Goal: Transaction & Acquisition: Purchase product/service

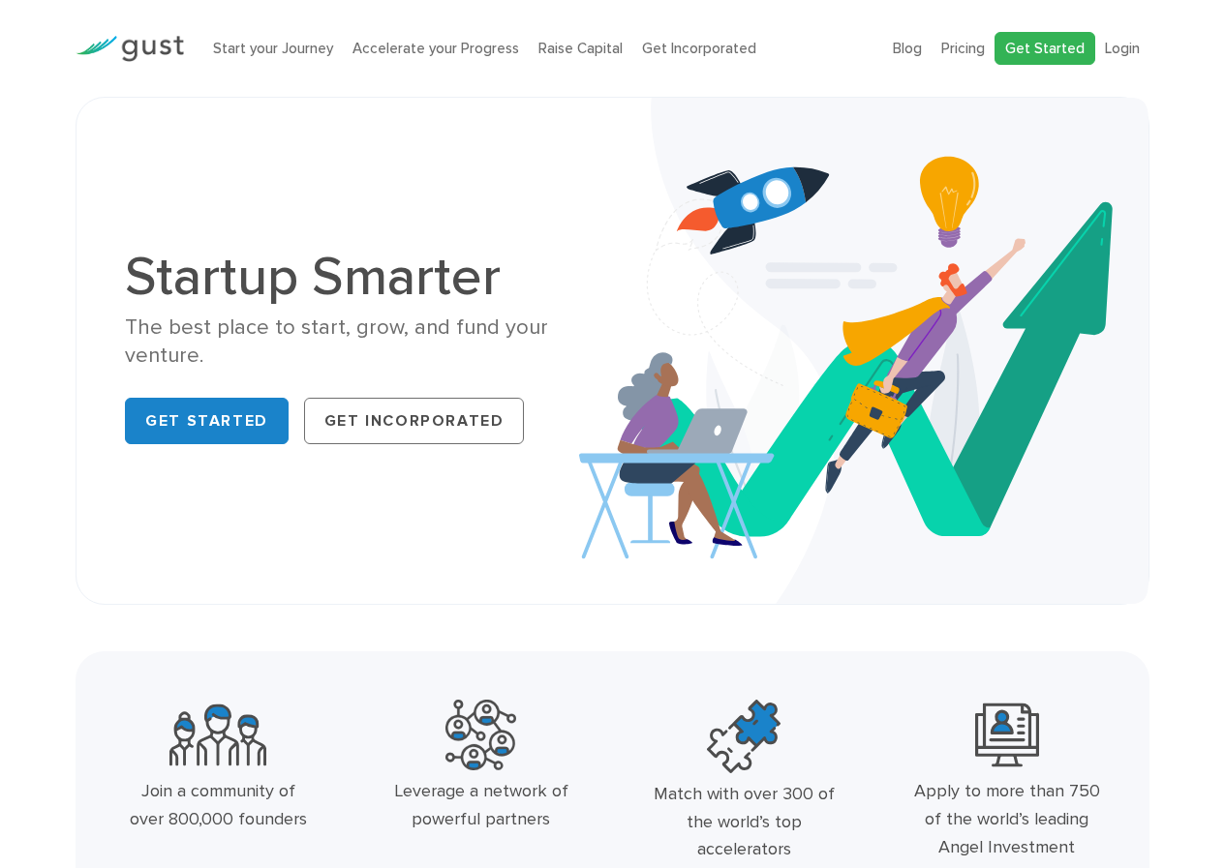
click at [1035, 52] on link "Get Started" at bounding box center [1044, 49] width 101 height 34
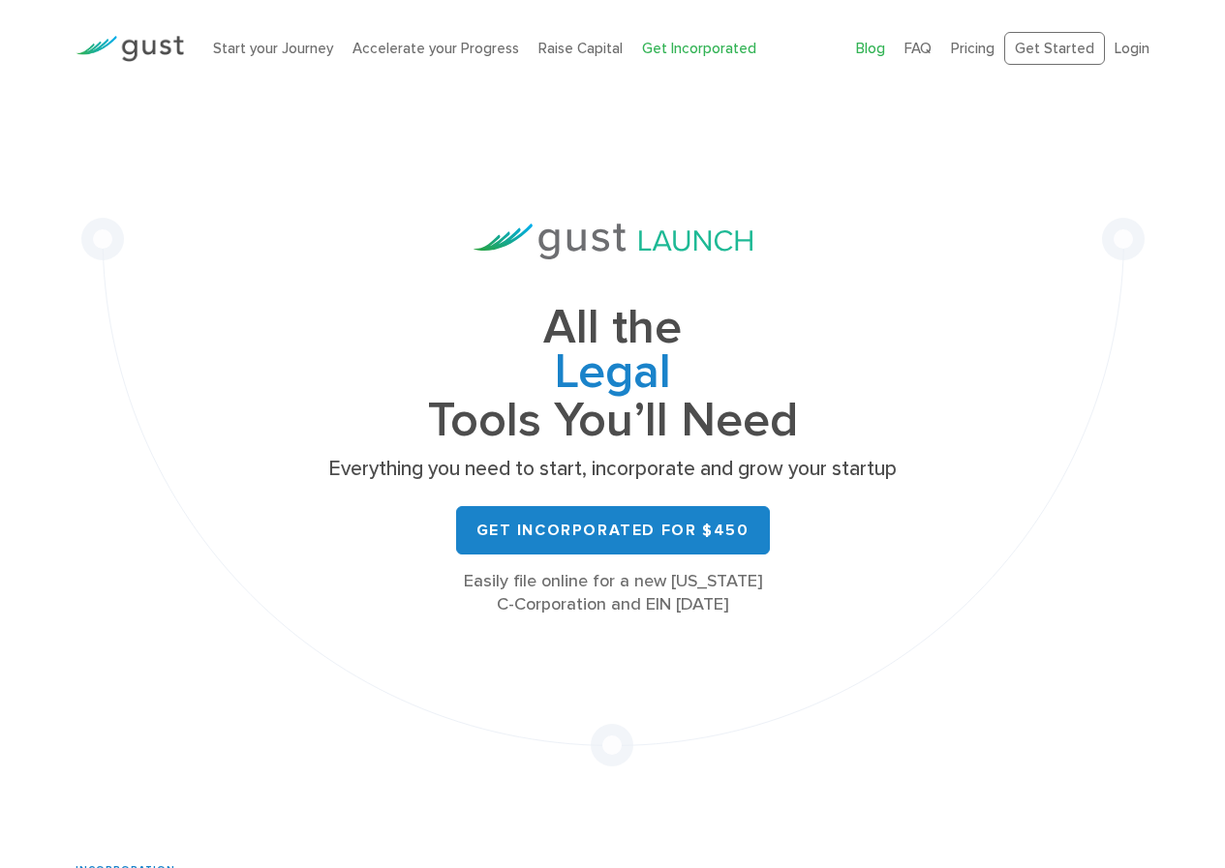
click at [873, 50] on link "Blog" at bounding box center [870, 48] width 29 height 17
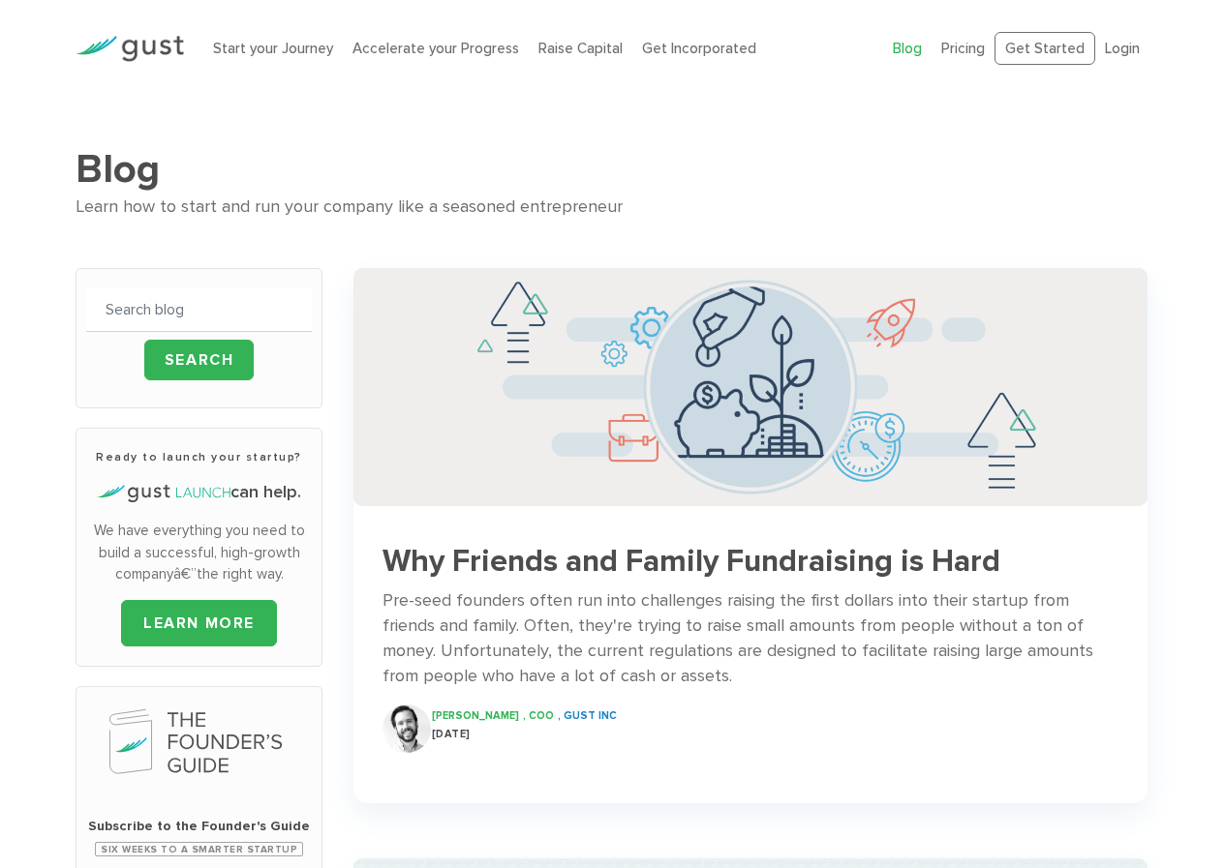
click at [915, 52] on link "Blog" at bounding box center [907, 48] width 29 height 17
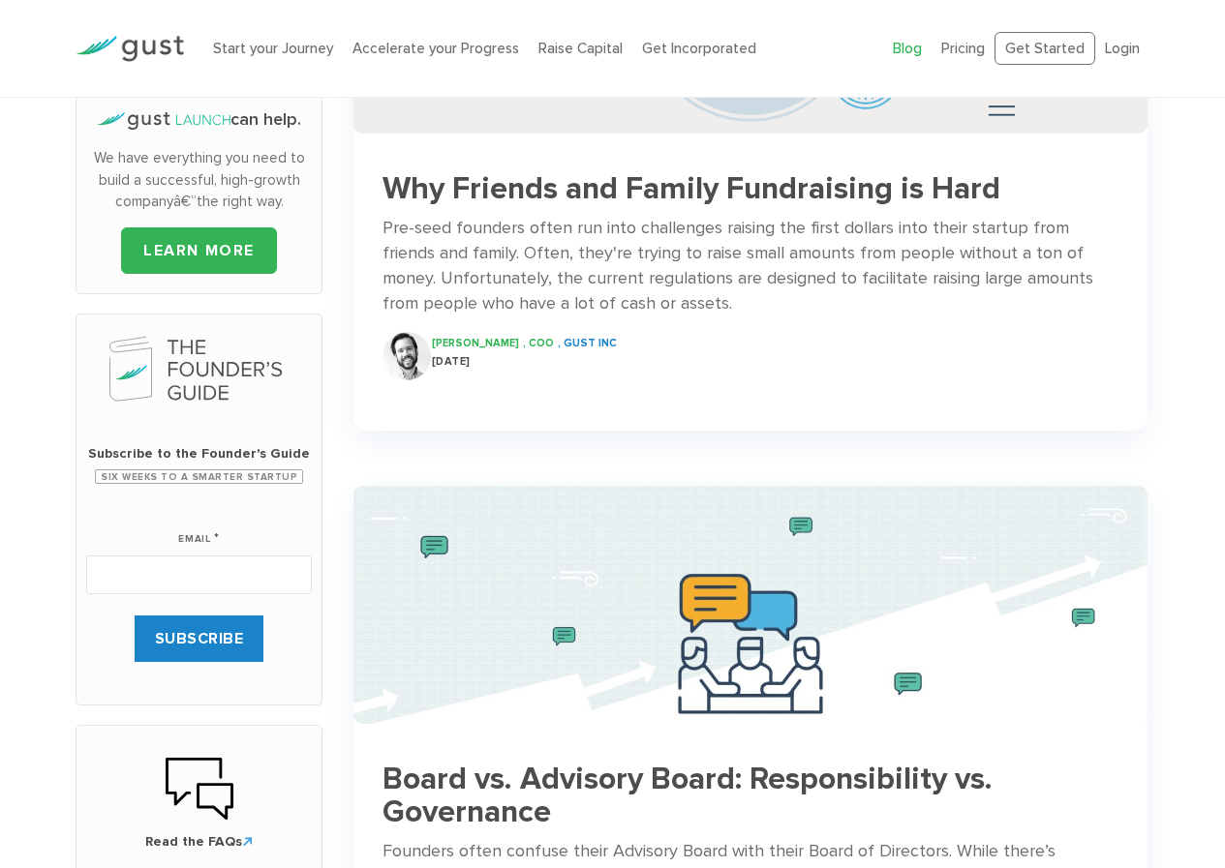
scroll to position [387, 0]
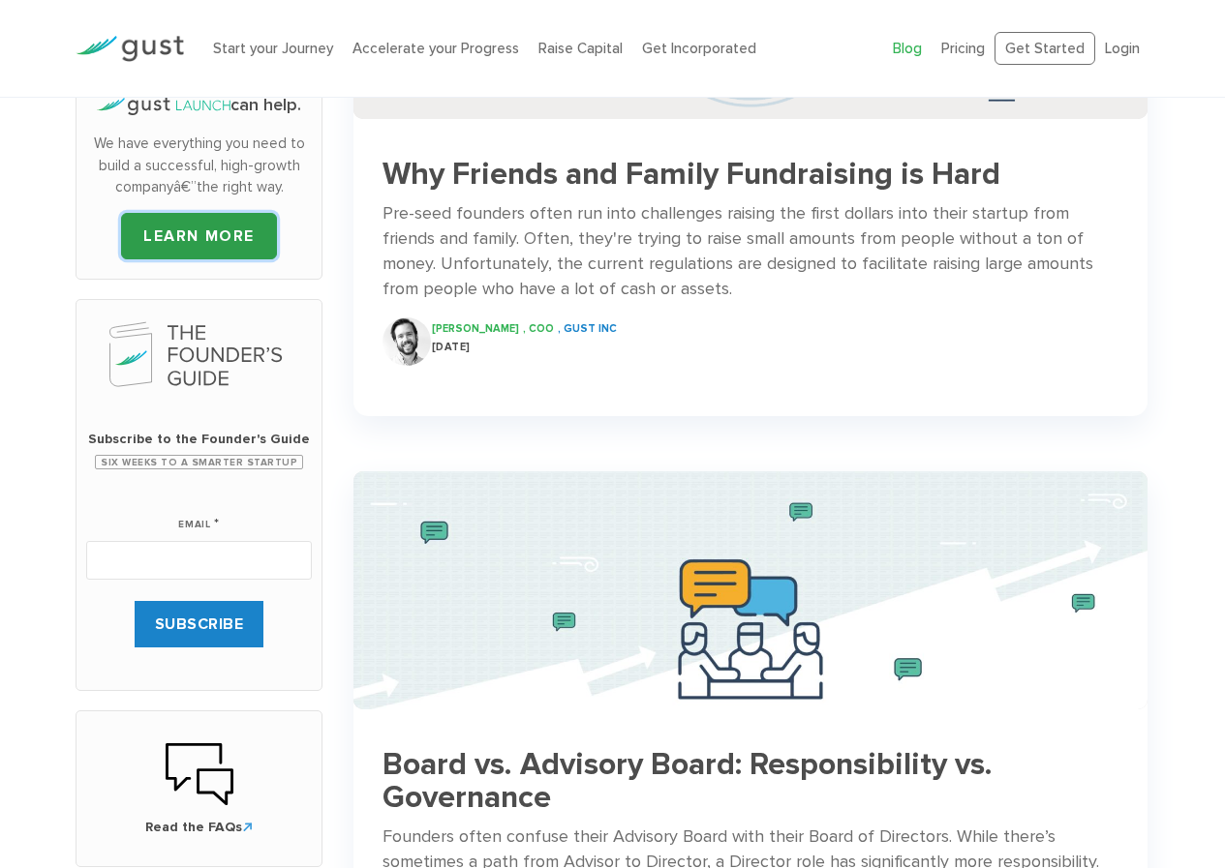
click at [183, 235] on link "LEARN MORE" at bounding box center [199, 236] width 156 height 46
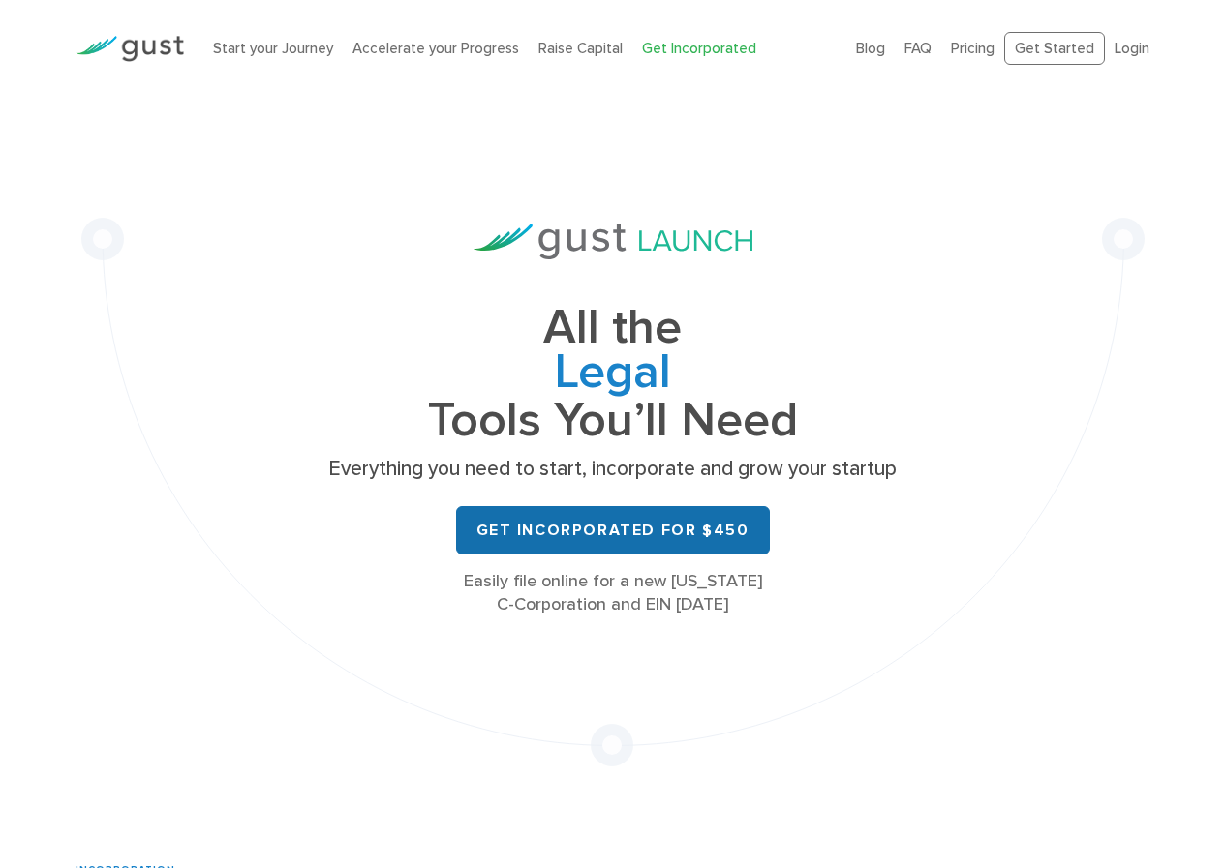
click at [549, 525] on link "Get Incorporated for $450" at bounding box center [613, 530] width 314 height 48
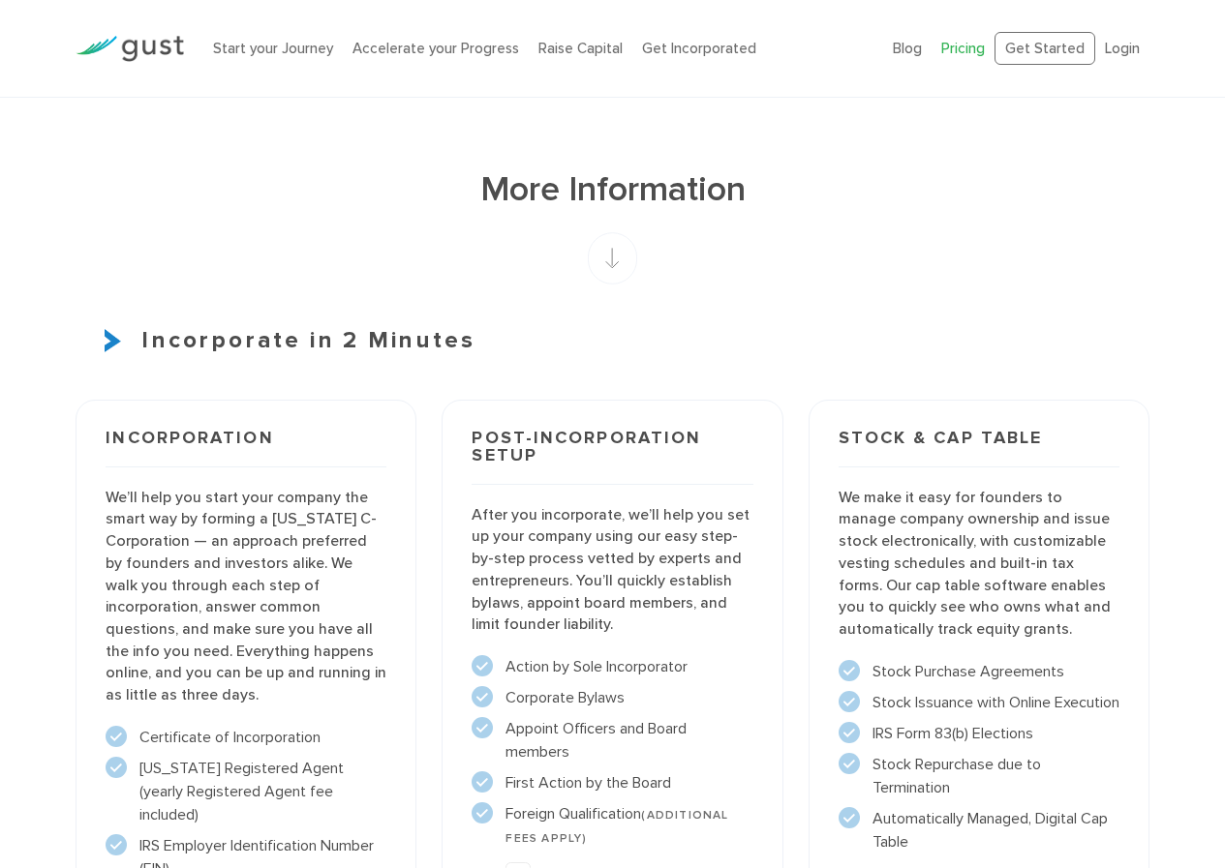
scroll to position [968, 0]
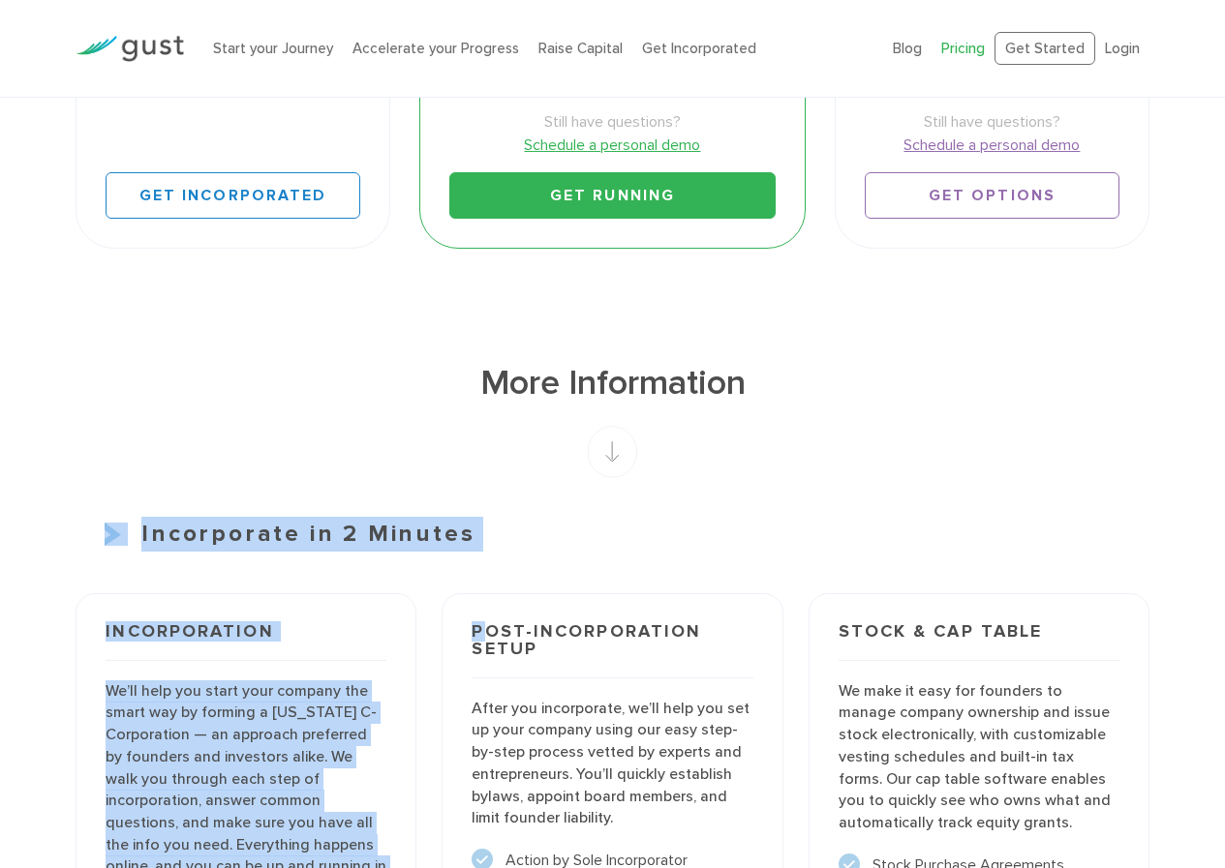
drag, startPoint x: 476, startPoint y: 553, endPoint x: 129, endPoint y: 543, distance: 347.7
click at [129, 543] on div "Incorporate in 2 Minutes Incorporation We’ll help you start your company the sm…" at bounding box center [613, 851] width 1074 height 668
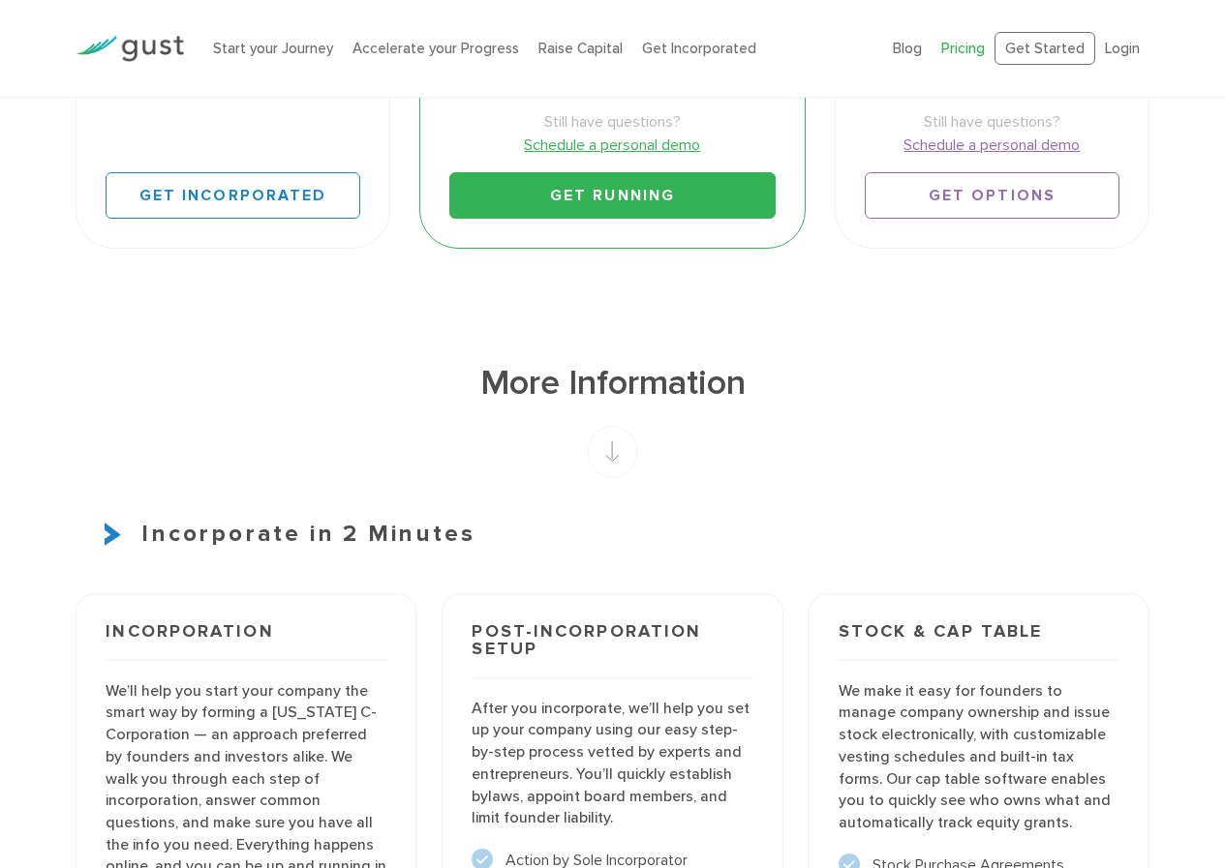
drag, startPoint x: 538, startPoint y: 585, endPoint x: 471, endPoint y: 556, distance: 72.8
click at [535, 585] on div "Post-incorporation setup After you incorporate, we’ll help you set up your comp…" at bounding box center [612, 849] width 366 height 536
drag, startPoint x: 496, startPoint y: 544, endPoint x: 140, endPoint y: 532, distance: 355.5
click at [140, 532] on h3 "Incorporate in 2 Minutes" at bounding box center [613, 534] width 1074 height 35
copy h3 "Incorporate in 2 Minutes"
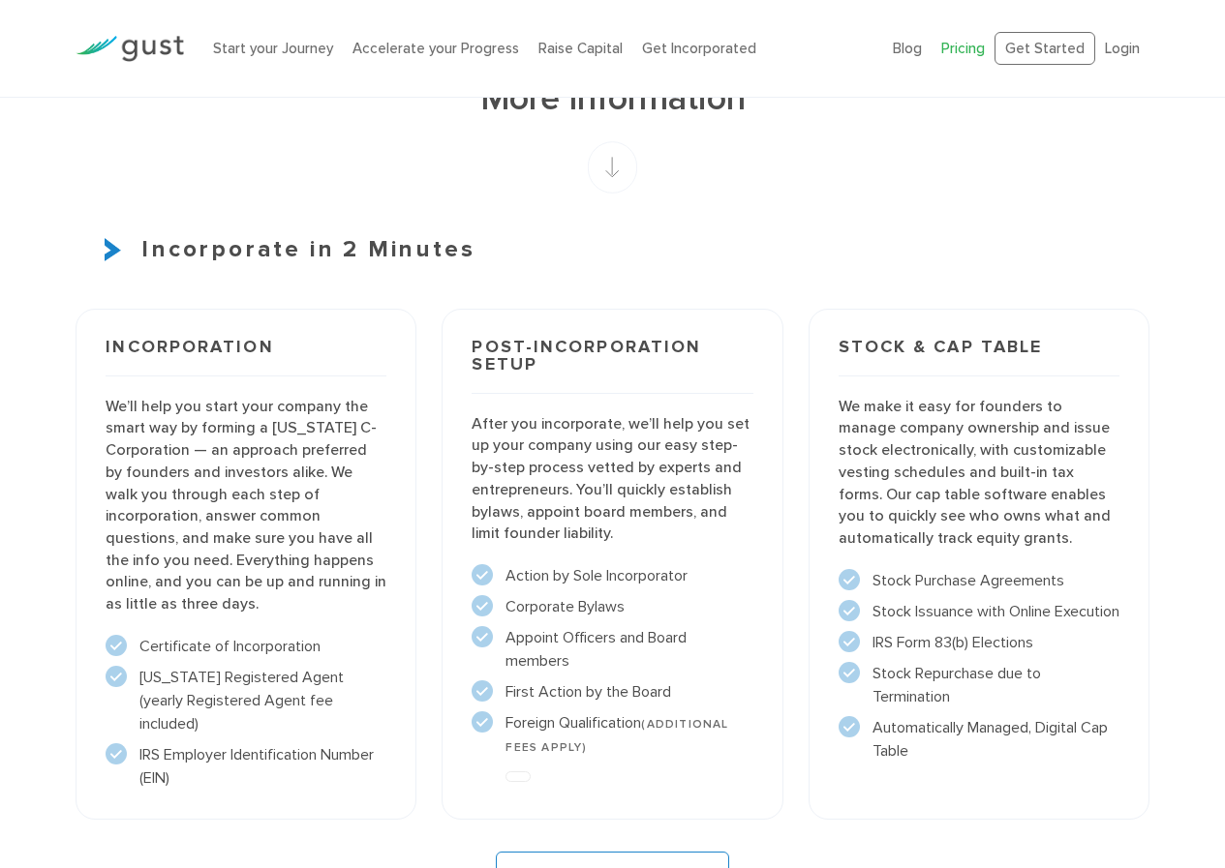
scroll to position [1549, 0]
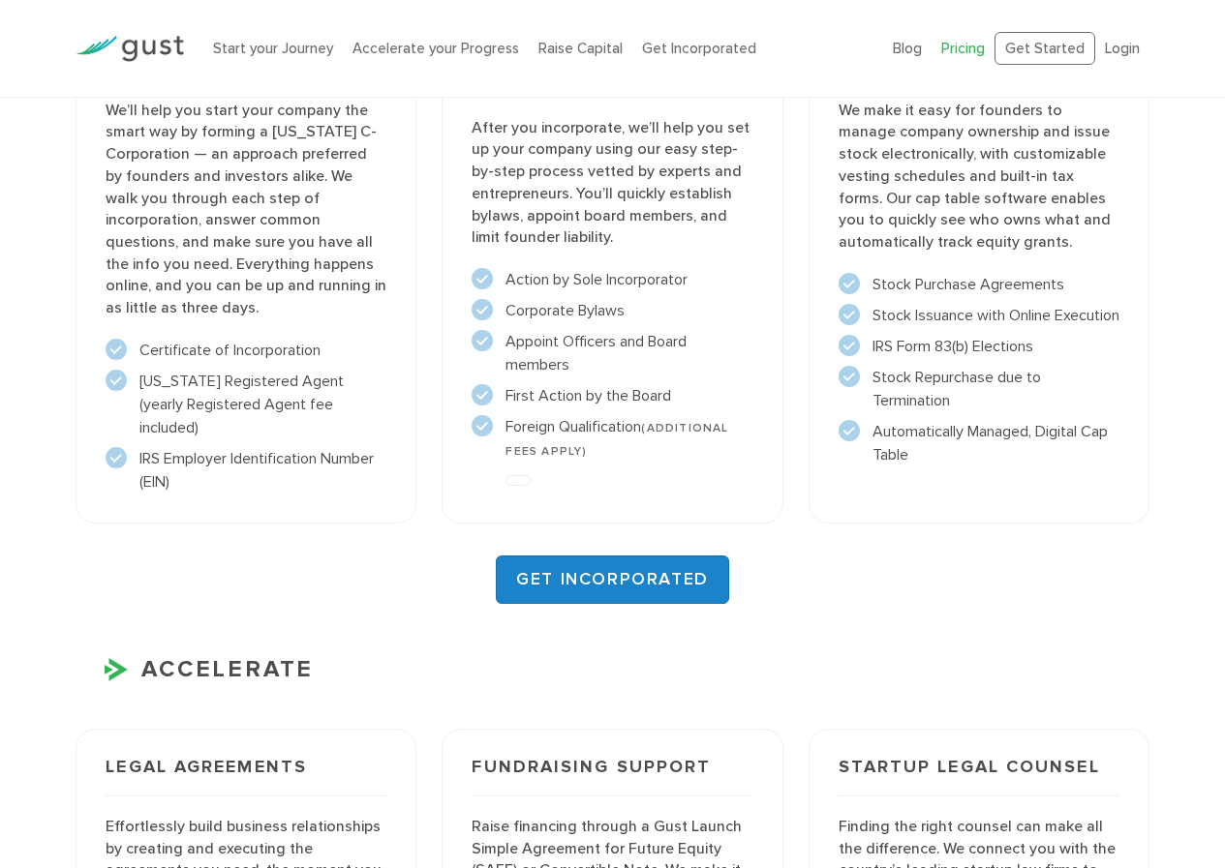
click at [595, 582] on link "GET INCORPORATED" at bounding box center [612, 580] width 233 height 48
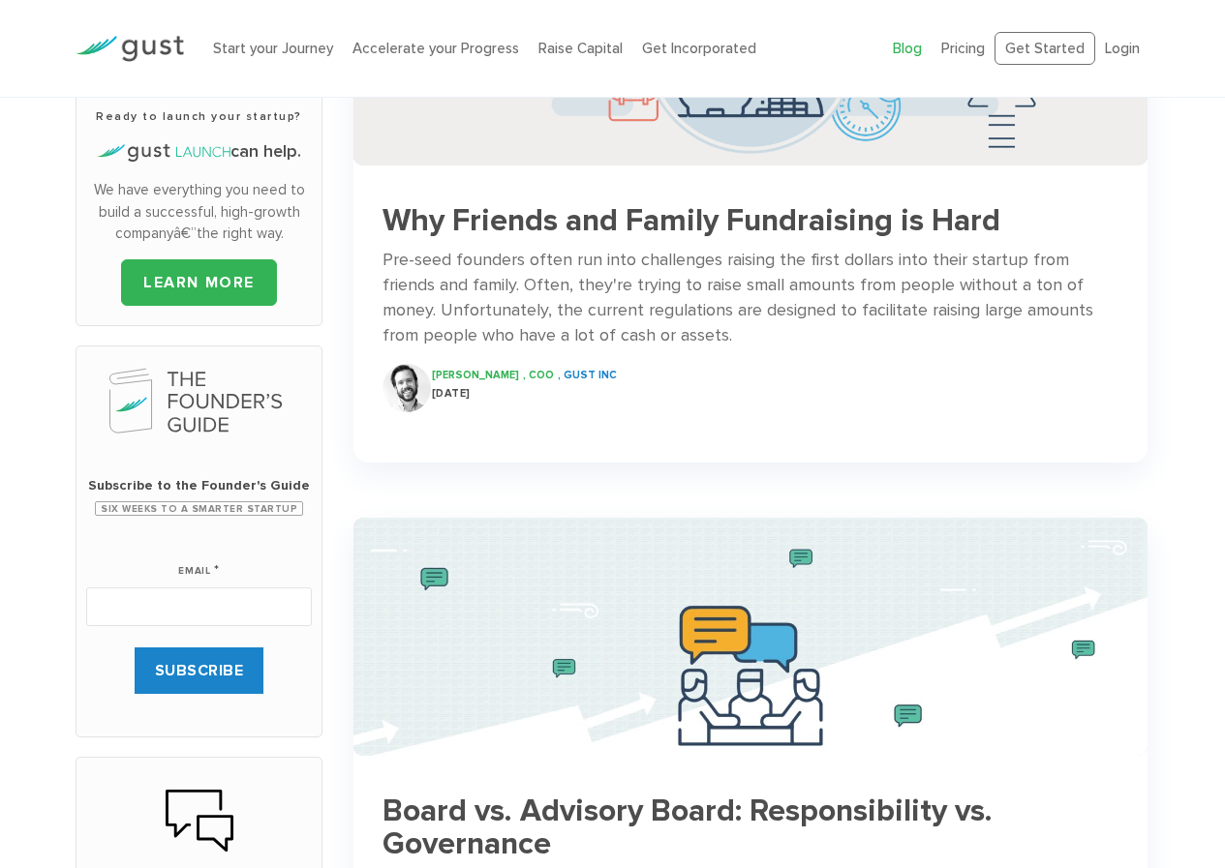
scroll to position [387, 0]
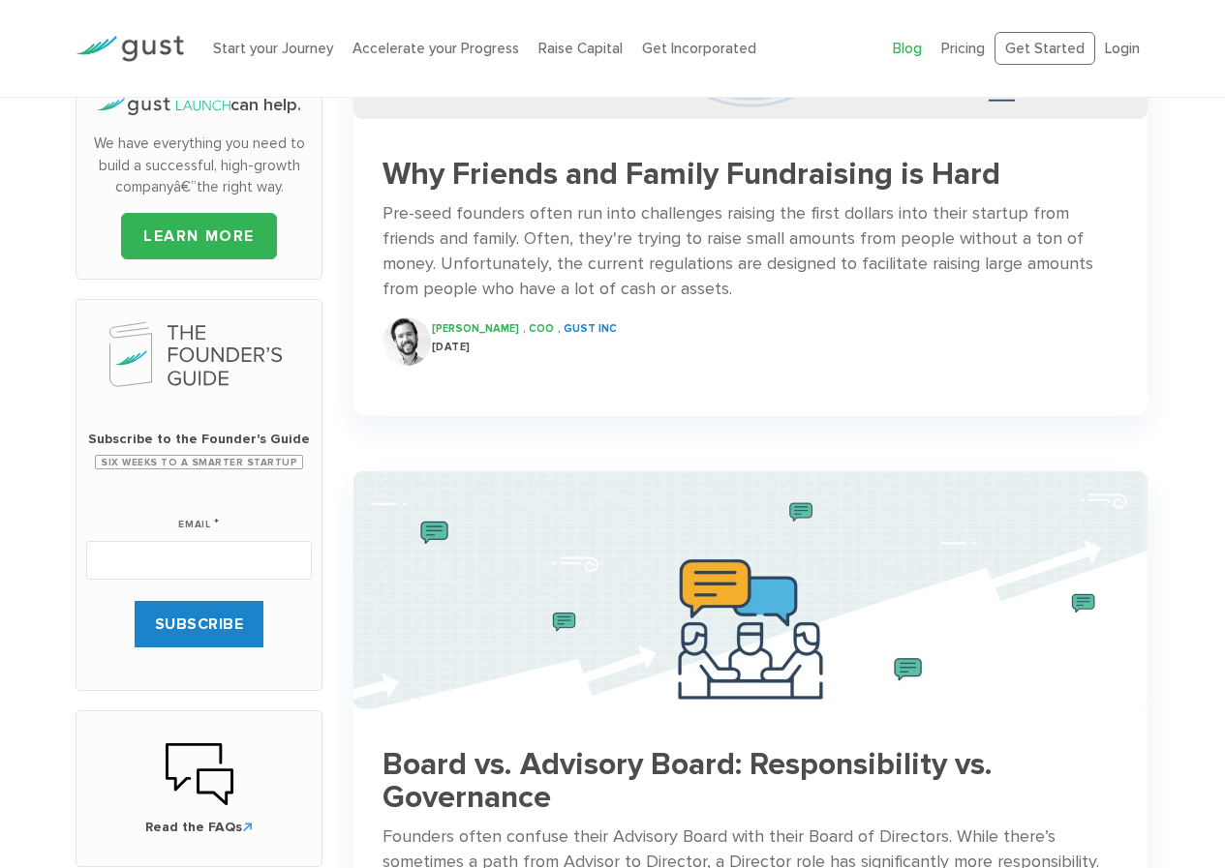
click at [198, 520] on label "Email *" at bounding box center [199, 514] width 42 height 39
click at [198, 541] on input "Email *" at bounding box center [199, 560] width 226 height 39
click at [221, 626] on input "SUBSCRIBE" at bounding box center [200, 624] width 130 height 46
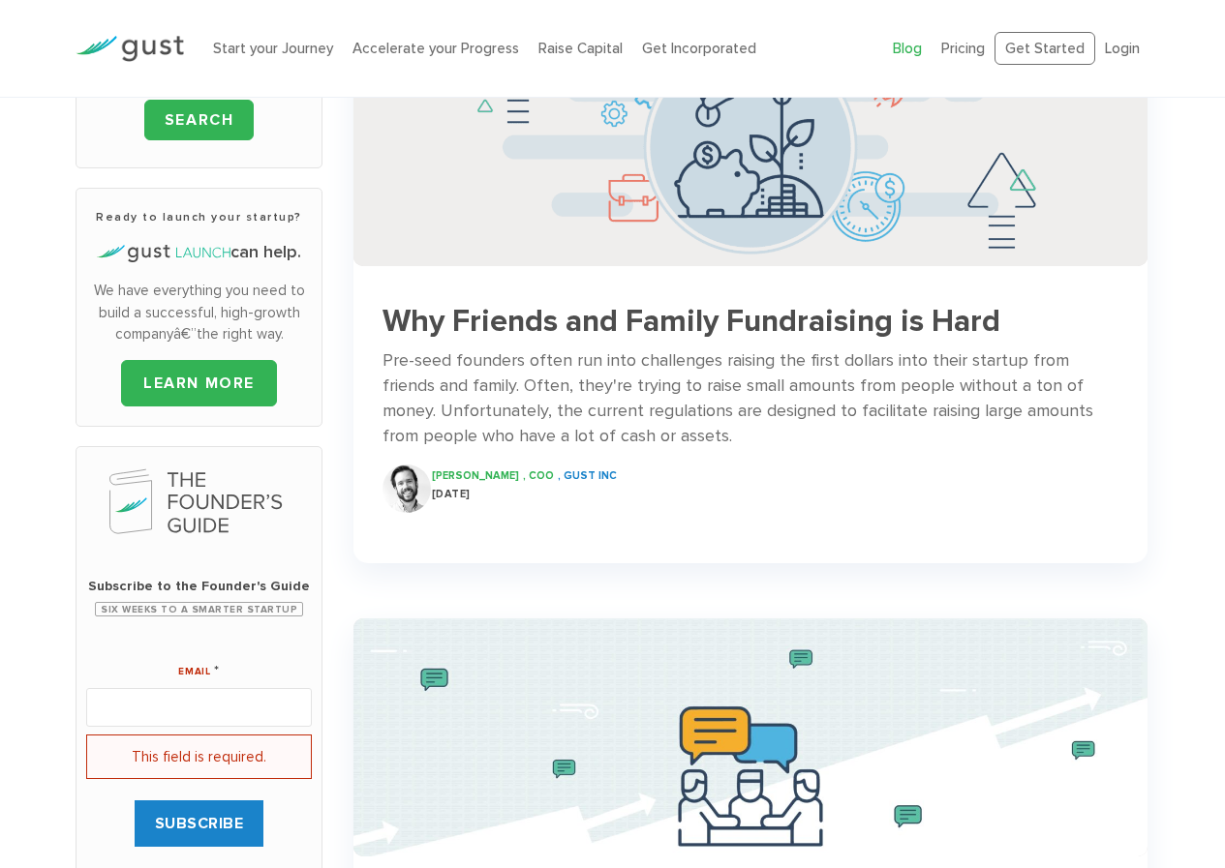
scroll to position [194, 0]
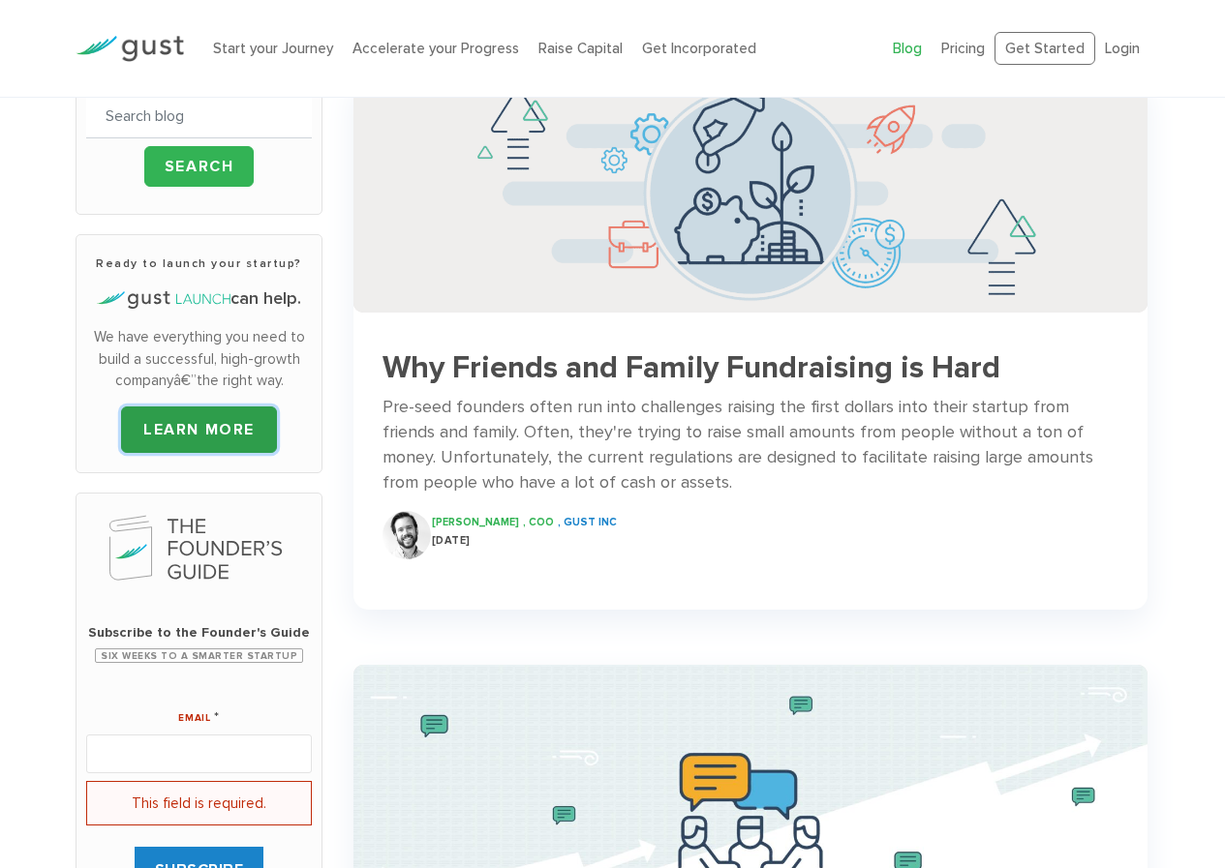
click at [183, 431] on link "LEARN MORE" at bounding box center [199, 430] width 156 height 46
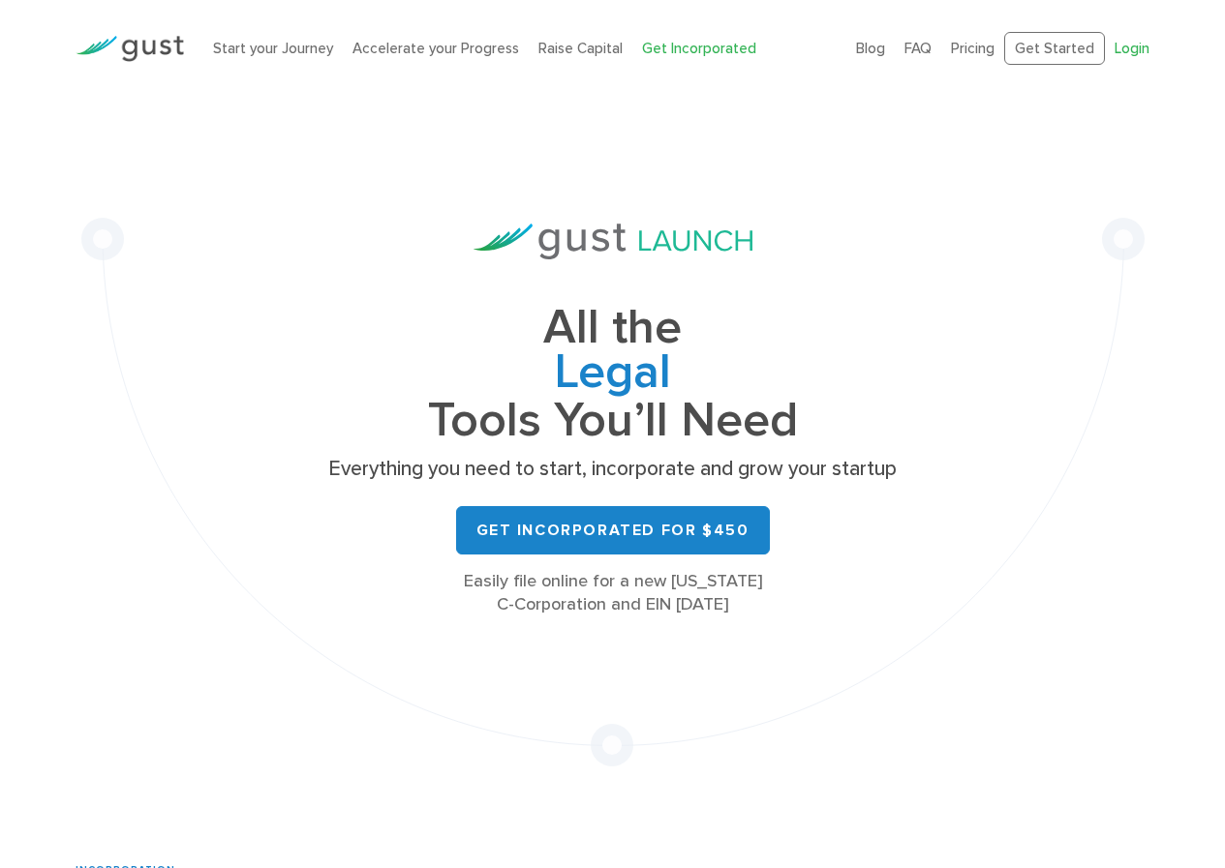
click at [1128, 46] on link "Login" at bounding box center [1131, 48] width 35 height 17
